Goal: Transaction & Acquisition: Obtain resource

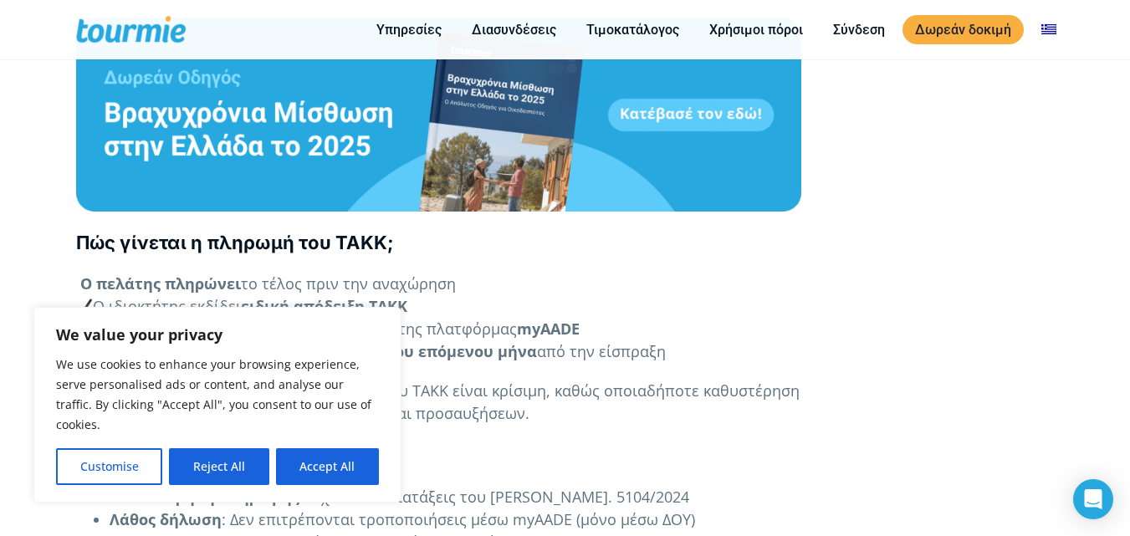
scroll to position [1911, 0]
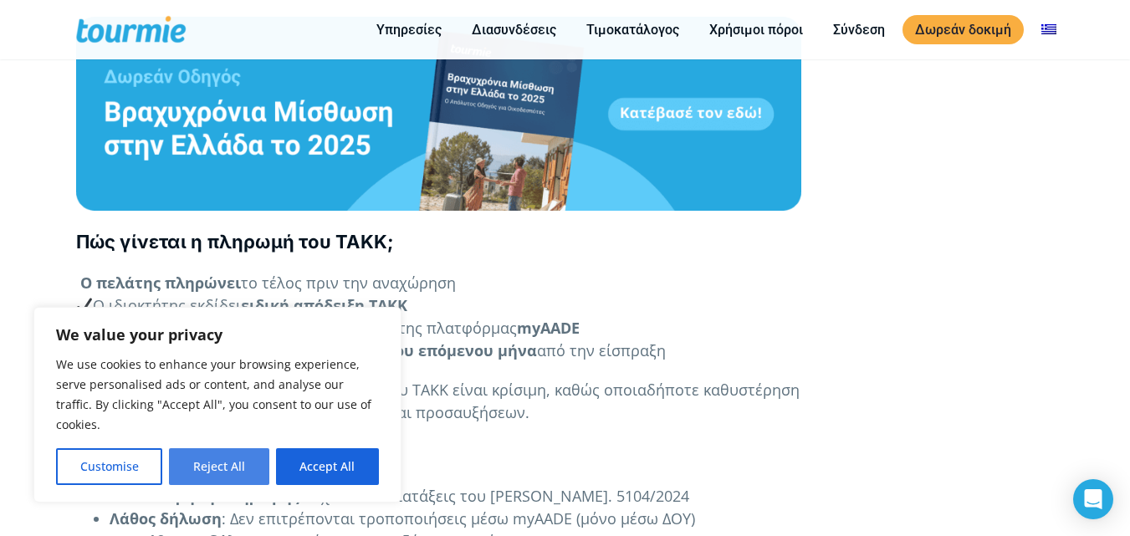
click at [218, 470] on button "Reject All" at bounding box center [219, 466] width 100 height 37
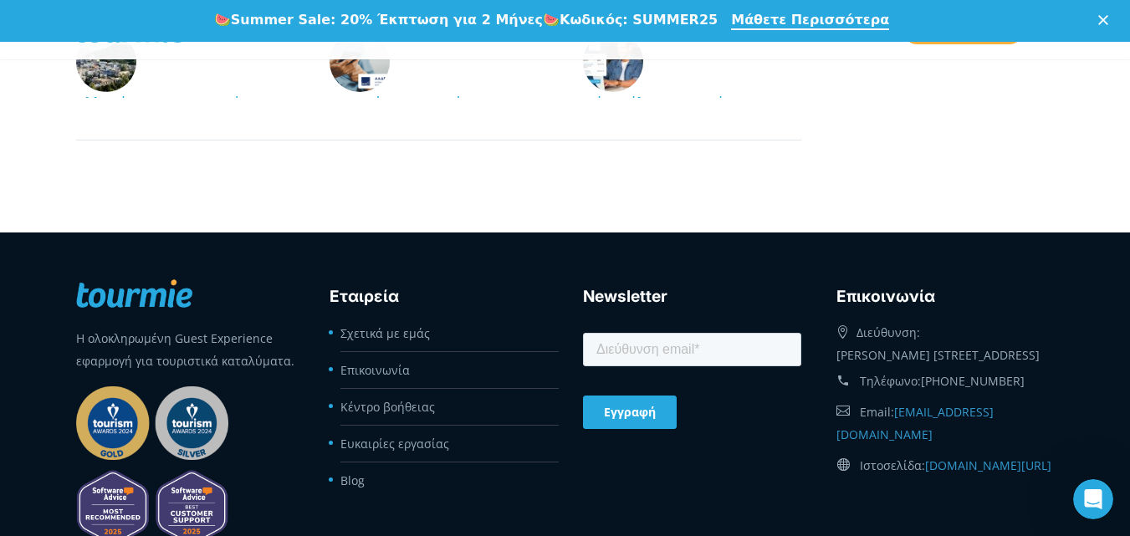
scroll to position [3498, 0]
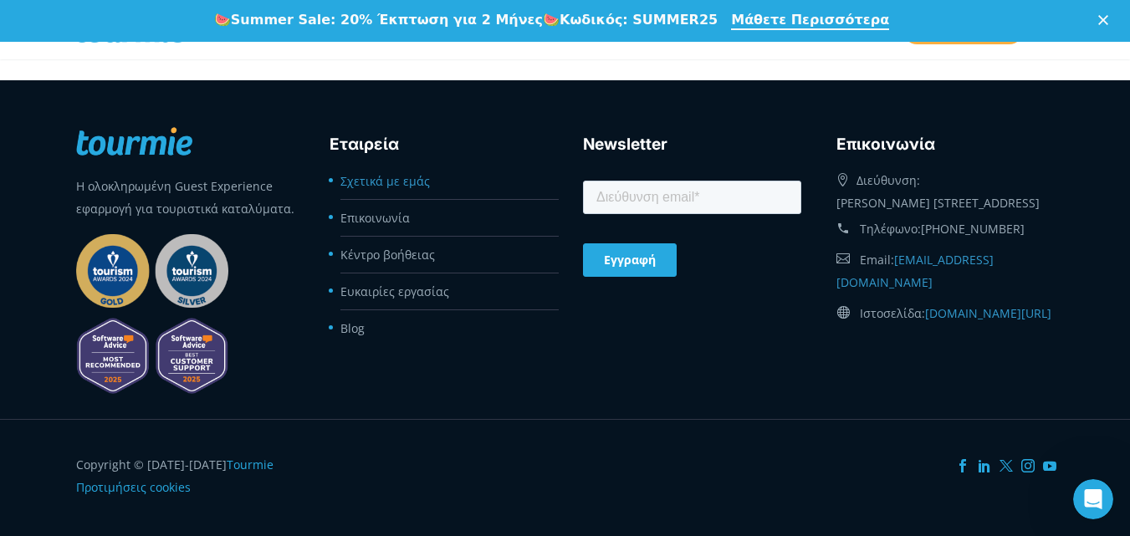
click at [397, 181] on link "Σχετικά με εμάς" at bounding box center [384, 181] width 89 height 16
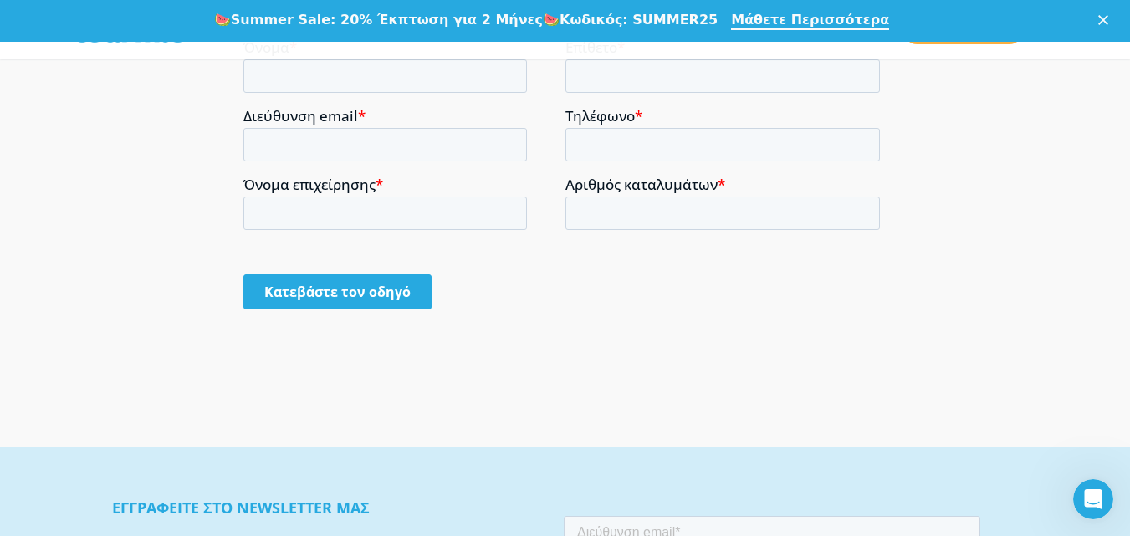
scroll to position [1081, 0]
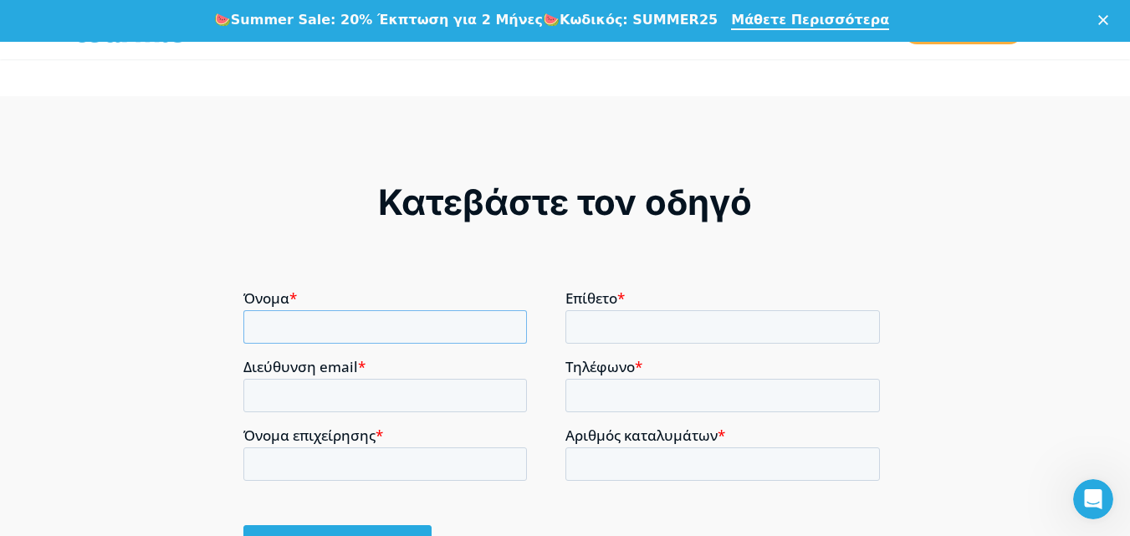
click at [414, 334] on input "Όνομα *" at bounding box center [384, 325] width 283 height 33
click at [428, 337] on input "Όνομα *" at bounding box center [384, 325] width 283 height 33
type input "ΦΩΤΙΟΣ"
type input "ΠΑΠΑΔΟΠΟΥΛΟΣ"
type input "fotispapadopoulos1992@yahoo.gr"
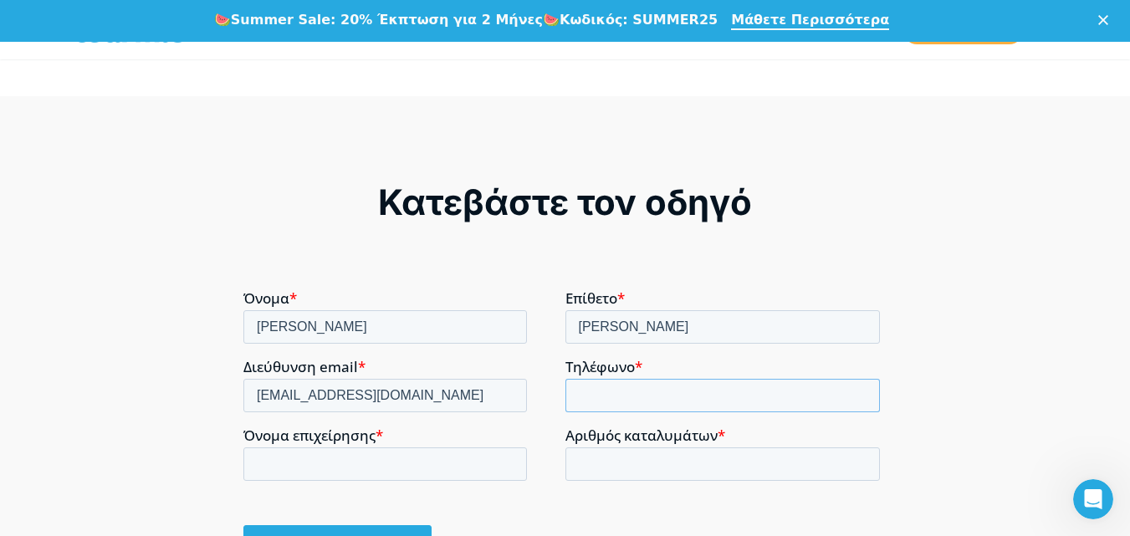
type input "+306973664931"
click at [475, 471] on input "Όνομα επιχείρησης *" at bounding box center [384, 463] width 283 height 33
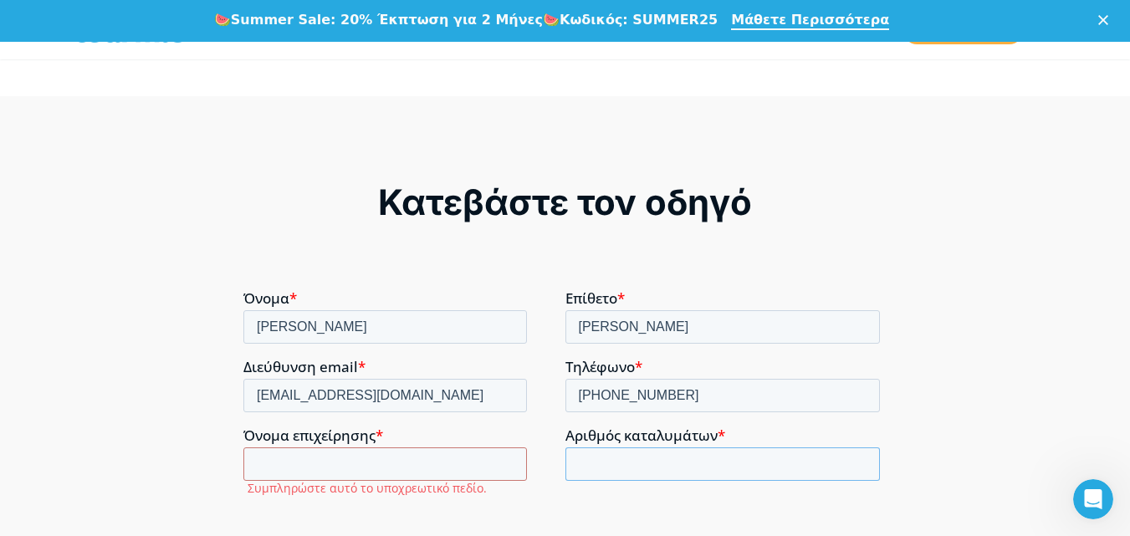
click at [627, 467] on input "Αριθμός καταλυμάτων *" at bounding box center [722, 463] width 315 height 33
click at [464, 472] on input "Όνομα επιχείρησης *" at bounding box center [384, 463] width 283 height 33
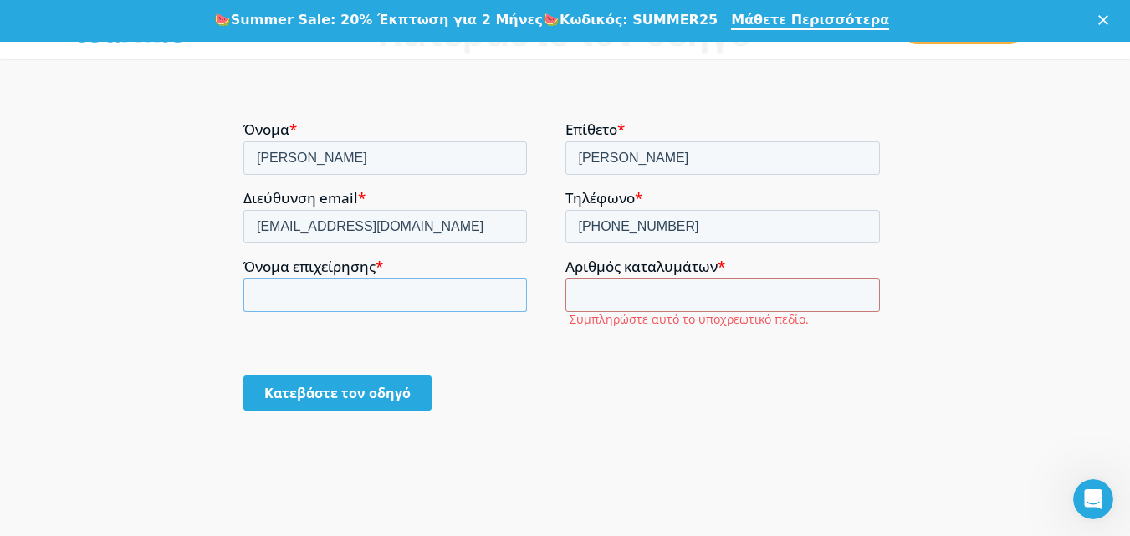
scroll to position [1248, 0]
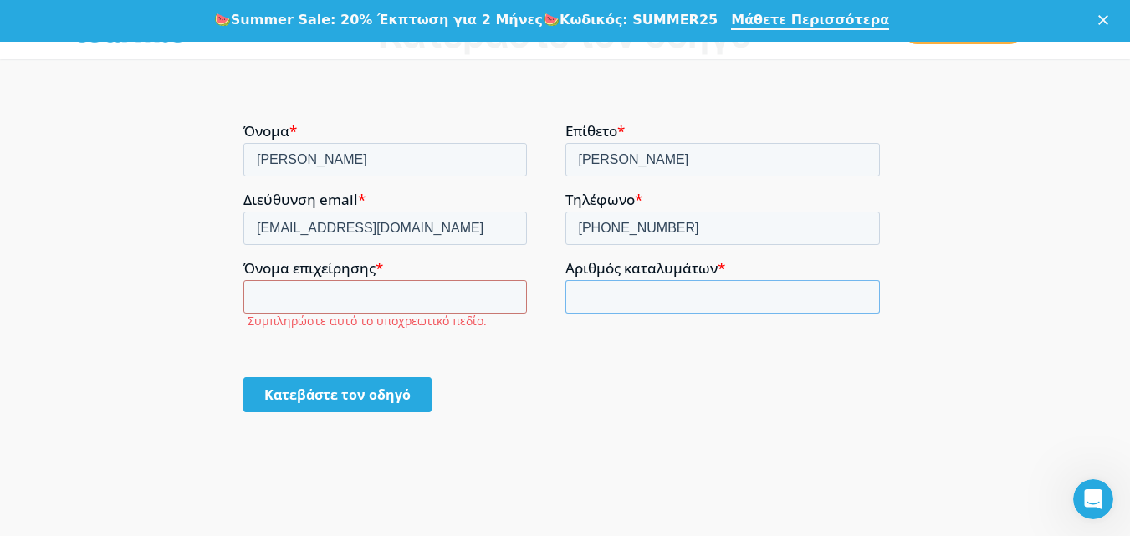
drag, startPoint x: 622, startPoint y: 293, endPoint x: 613, endPoint y: 295, distance: 9.3
click at [613, 295] on input "Αριθμός καταλυμάτων *" at bounding box center [722, 295] width 315 height 33
type input "1"
click at [862, 292] on input "1" at bounding box center [722, 295] width 315 height 33
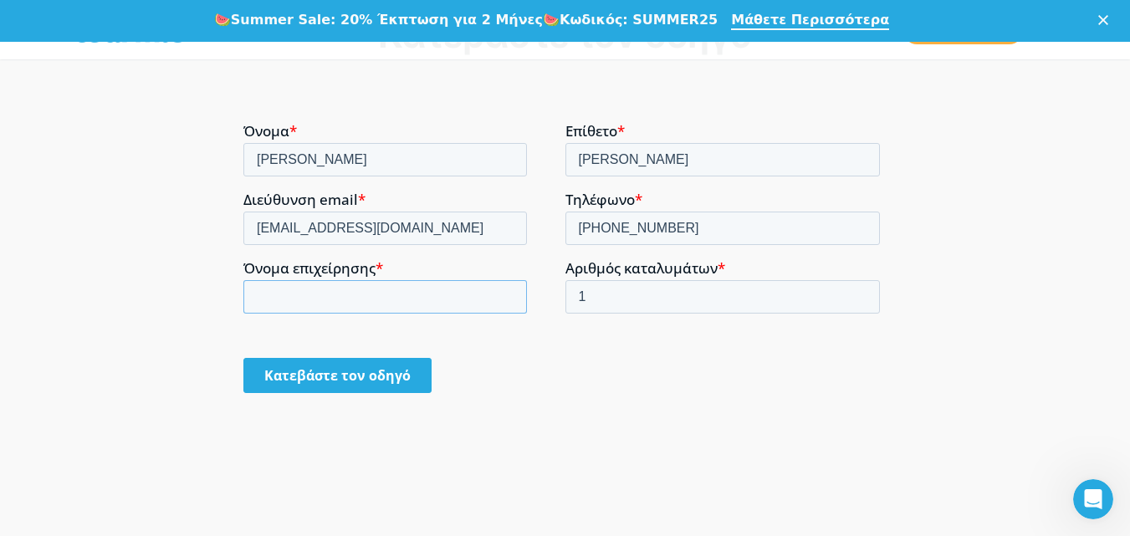
click at [336, 304] on input "Όνομα επιχείρησης *" at bounding box center [384, 295] width 283 height 33
type input "f"
type input "φωτιος παπαδοπουλος"
click at [345, 375] on input "Κατεβάστε τον οδηγό" at bounding box center [337, 374] width 188 height 35
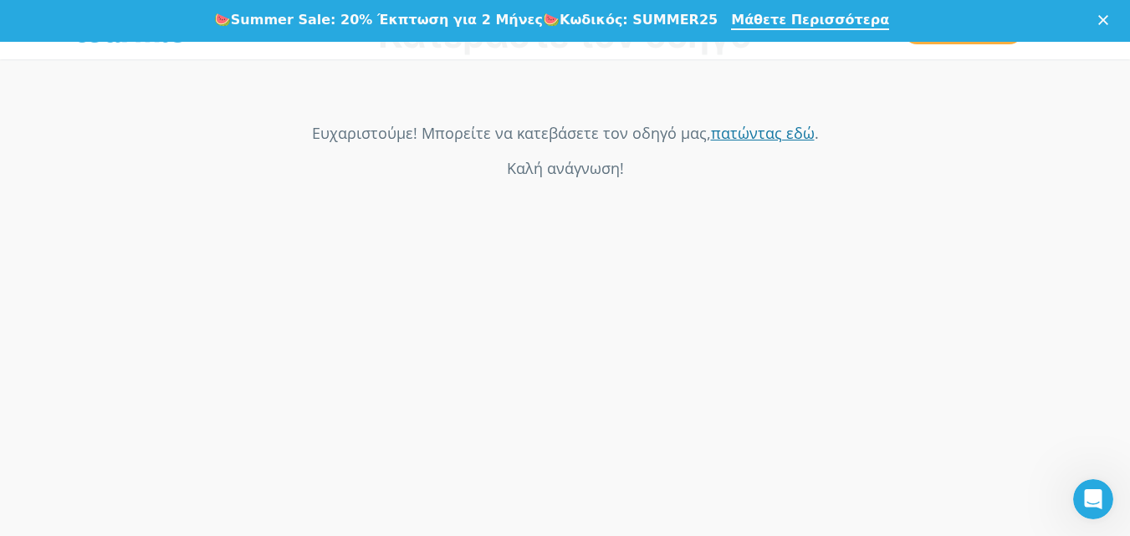
click at [763, 135] on link "πατώντας εδώ" at bounding box center [763, 132] width 104 height 20
